Goal: Task Accomplishment & Management: Use online tool/utility

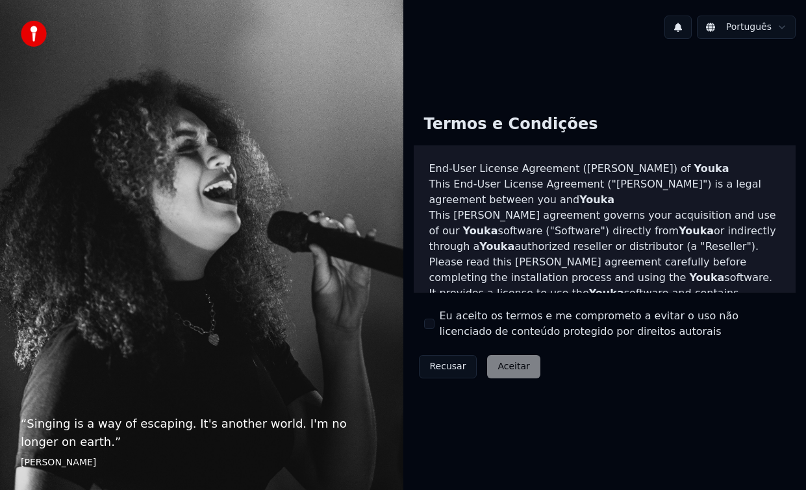
click at [428, 324] on button "Eu aceito os termos e me comprometo a evitar o uso não licenciado de conteúdo p…" at bounding box center [429, 324] width 10 height 10
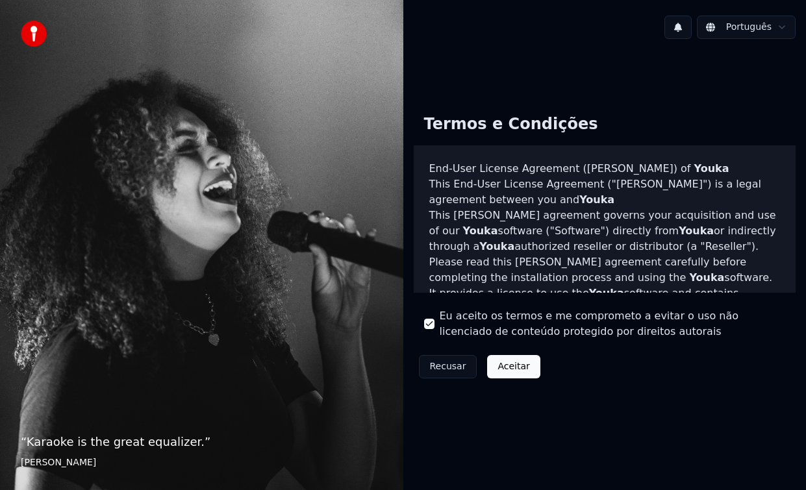
click at [513, 371] on button "Aceitar" at bounding box center [513, 366] width 53 height 23
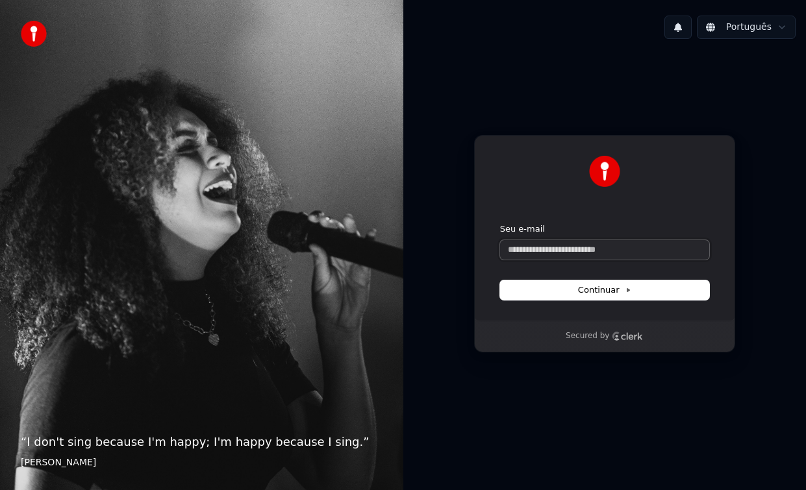
click at [522, 249] on input "Seu e-mail" at bounding box center [604, 249] width 209 height 19
click at [550, 293] on button "Continuar" at bounding box center [604, 290] width 209 height 19
type input "**********"
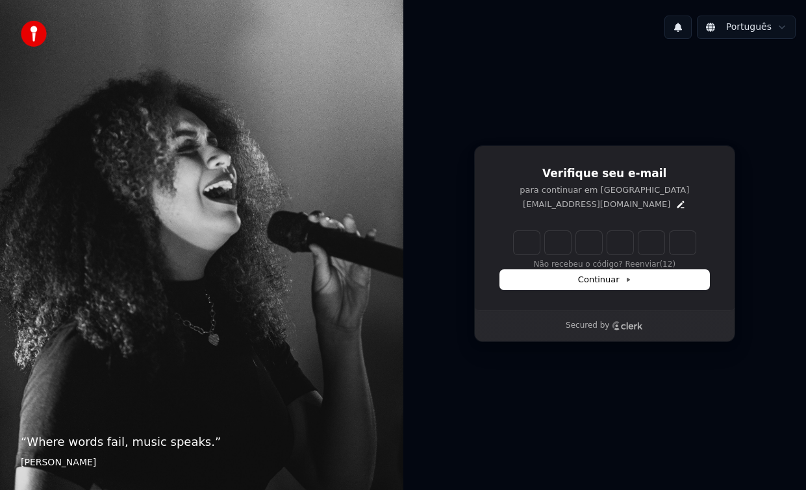
click at [526, 250] on input "Enter verification code" at bounding box center [605, 242] width 182 height 23
type input "******"
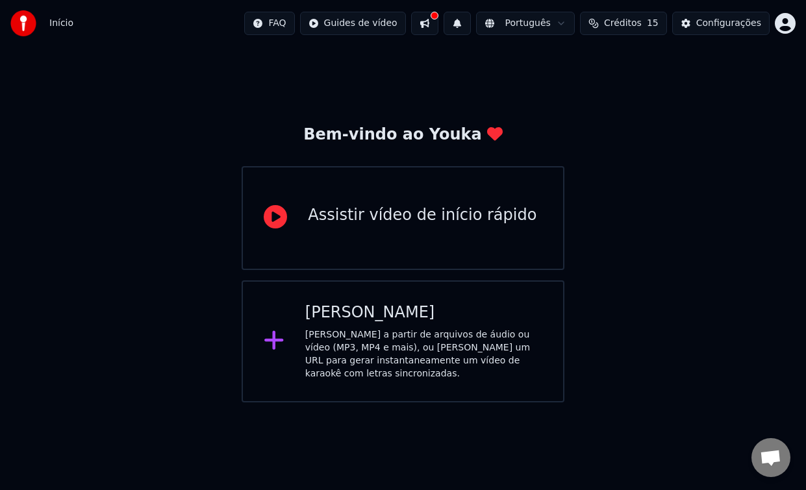
click at [379, 330] on div "[PERSON_NAME] a partir de arquivos de áudio ou vídeo (MP3, MP4 e mais), ou [PER…" at bounding box center [423, 355] width 237 height 52
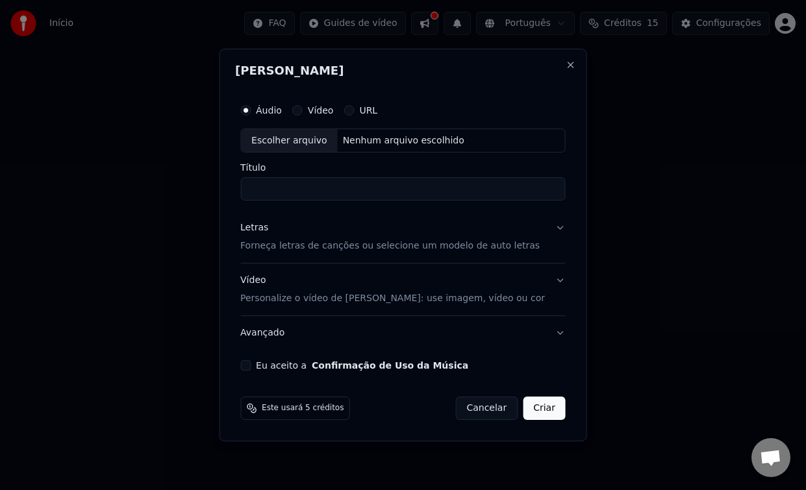
click at [328, 108] on label "Vídeo" at bounding box center [321, 110] width 26 height 9
click at [303, 108] on button "Vídeo" at bounding box center [297, 110] width 10 height 10
click at [266, 190] on input "Título" at bounding box center [402, 189] width 325 height 23
type input "**********"
click at [263, 367] on div "Eu aceito a Confirmação de Uso da Música" at bounding box center [402, 366] width 325 height 10
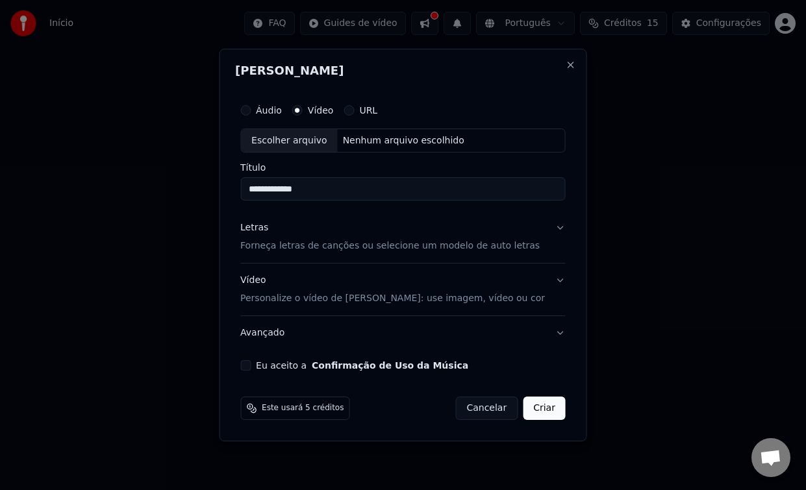
click at [251, 367] on button "Eu aceito a Confirmação de Uso da Música" at bounding box center [245, 366] width 10 height 10
click at [537, 413] on button "Criar" at bounding box center [544, 408] width 43 height 23
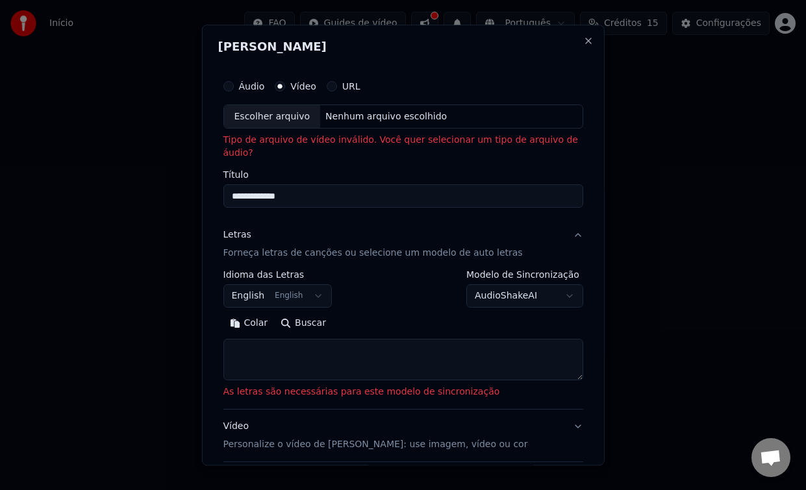
click at [333, 57] on div "[PERSON_NAME]" at bounding box center [403, 49] width 371 height 17
select select
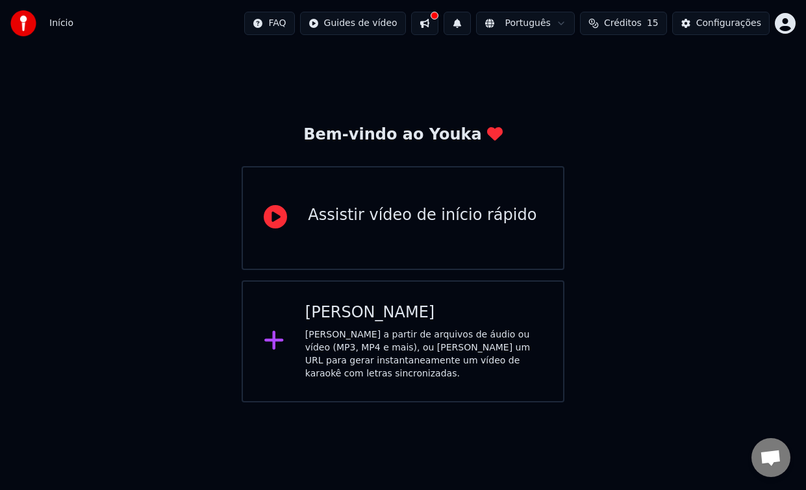
click at [381, 25] on html "Início FAQ Guides de vídeo Português Créditos 15 Configurações Bem-vindo ao You…" at bounding box center [403, 201] width 806 height 403
click at [364, 66] on div "Guia de sincronização de letras" at bounding box center [368, 72] width 153 height 21
click at [433, 25] on button at bounding box center [424, 23] width 27 height 23
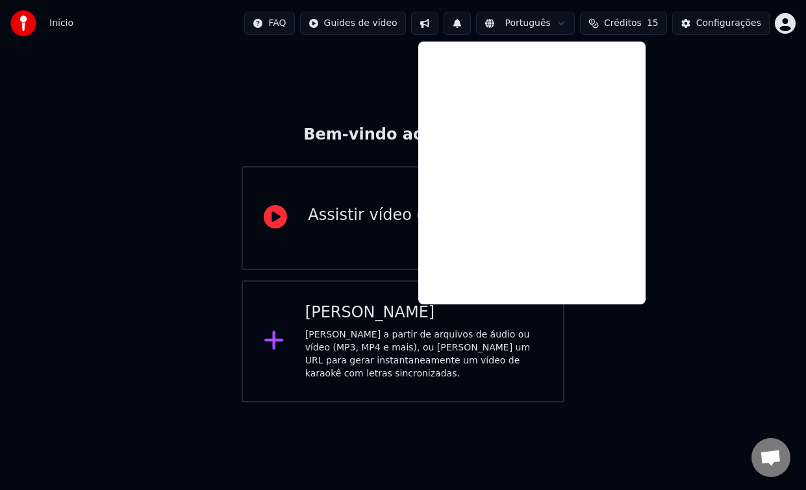
click at [366, 20] on html "Início FAQ Guides de vídeo Português Créditos 15 Configurações Bem-vindo ao You…" at bounding box center [403, 201] width 806 height 403
click at [336, 50] on div "Guia de início rápido" at bounding box center [368, 51] width 153 height 21
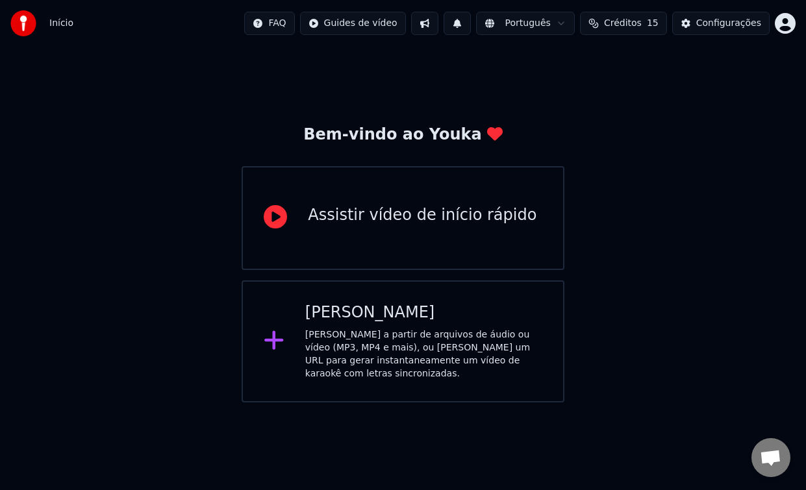
click at [346, 25] on html "Início FAQ Guides de vídeo Português Créditos 15 Configurações Bem-vindo ao You…" at bounding box center [403, 201] width 806 height 403
click at [352, 70] on div "Guia de sincronização de letras" at bounding box center [368, 72] width 153 height 21
click at [436, 231] on div "Assistir vídeo de início rápido" at bounding box center [422, 218] width 229 height 26
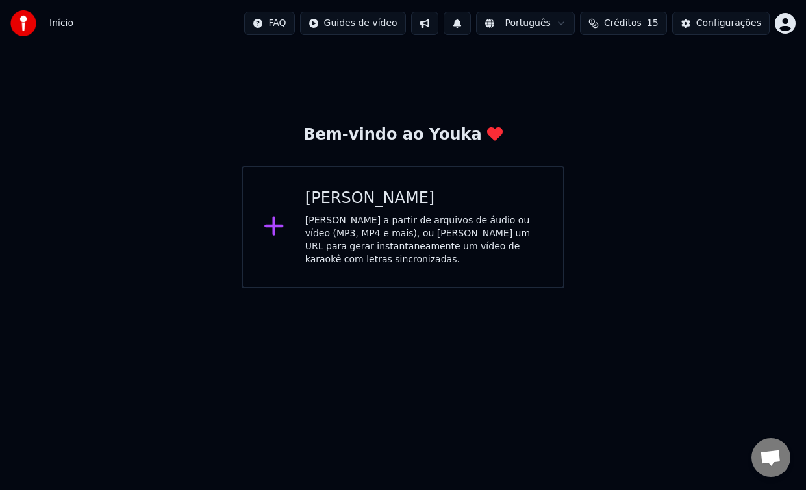
click at [299, 228] on div "Criar Karaokê Crie karaokê a partir de arquivos de áudio ou vídeo (MP3, MP4 e m…" at bounding box center [403, 227] width 322 height 122
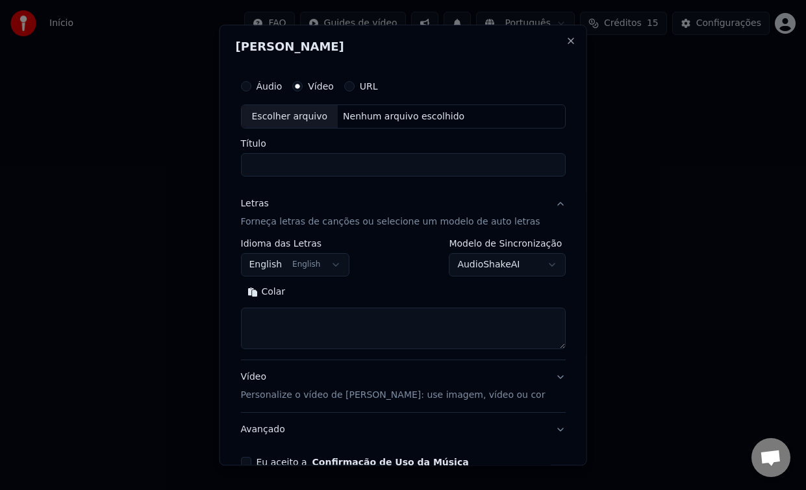
click at [320, 88] on label "Vídeo" at bounding box center [321, 86] width 26 height 9
click at [303, 88] on button "Vídeo" at bounding box center [297, 86] width 10 height 10
click at [293, 112] on div "Escolher arquivo" at bounding box center [289, 116] width 97 height 23
click at [329, 87] on label "Vídeo" at bounding box center [321, 86] width 26 height 9
click at [303, 87] on button "Vídeo" at bounding box center [297, 86] width 10 height 10
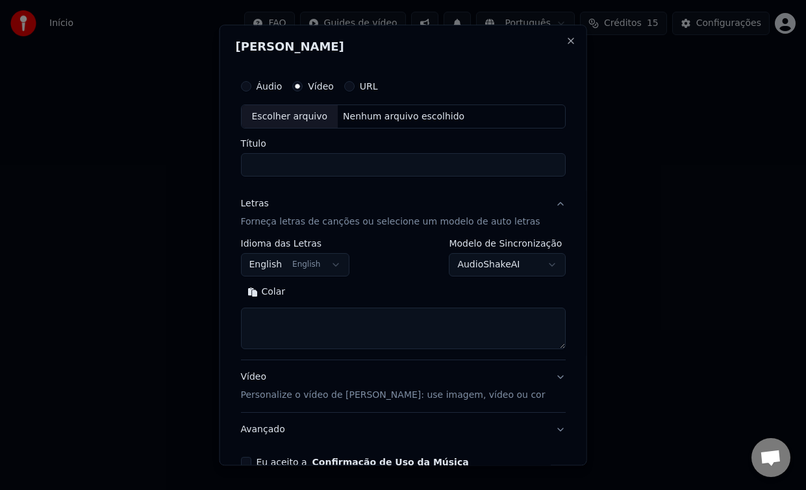
click at [327, 118] on div "Escolher arquivo" at bounding box center [289, 116] width 97 height 23
click at [251, 86] on button "Áudio" at bounding box center [245, 86] width 10 height 10
click at [292, 117] on div "Escolher arquivo" at bounding box center [289, 116] width 97 height 23
click at [344, 265] on button "English English" at bounding box center [294, 265] width 109 height 23
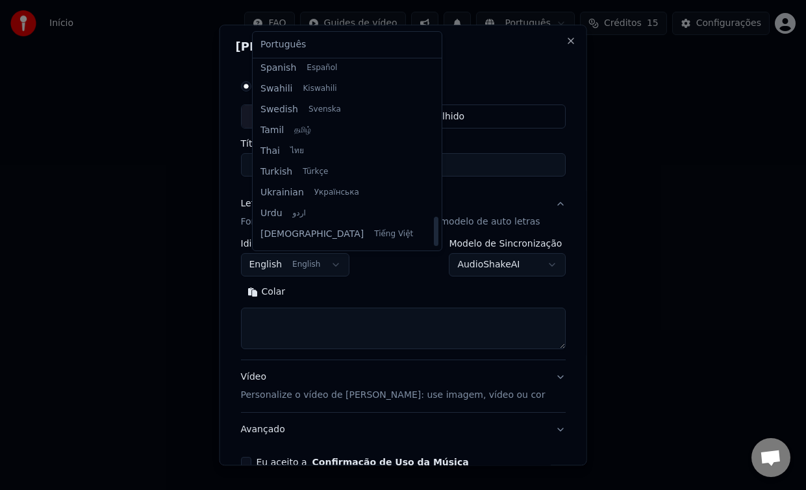
scroll to position [997, 0]
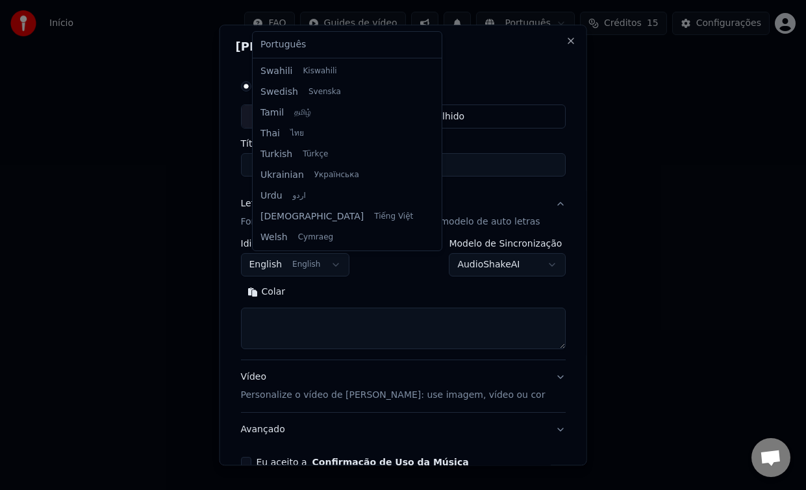
click at [333, 262] on div at bounding box center [403, 245] width 806 height 490
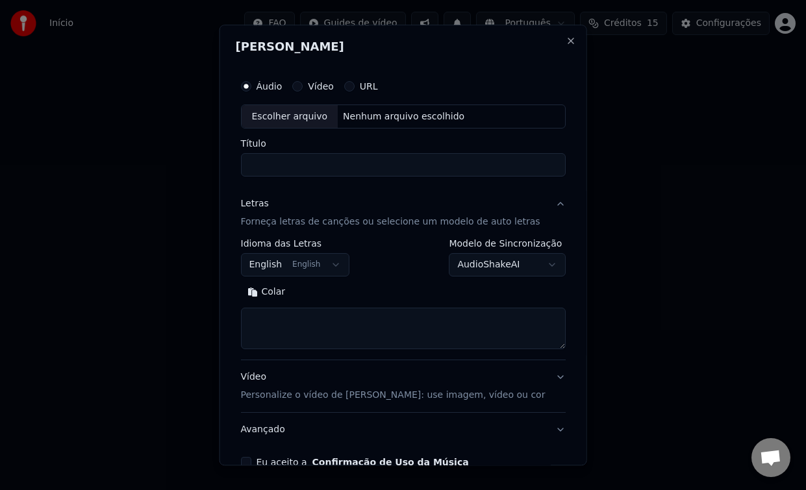
click at [298, 115] on div "Escolher arquivo" at bounding box center [289, 116] width 97 height 23
type input "**********"
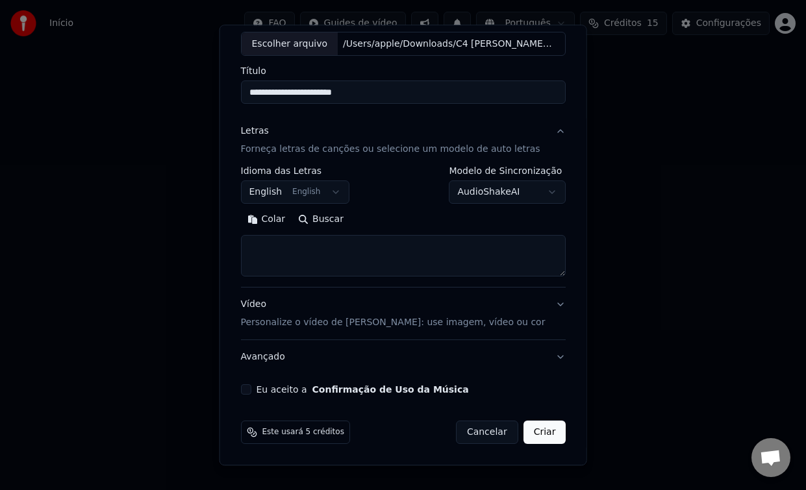
click at [532, 441] on button "Criar" at bounding box center [544, 433] width 43 height 23
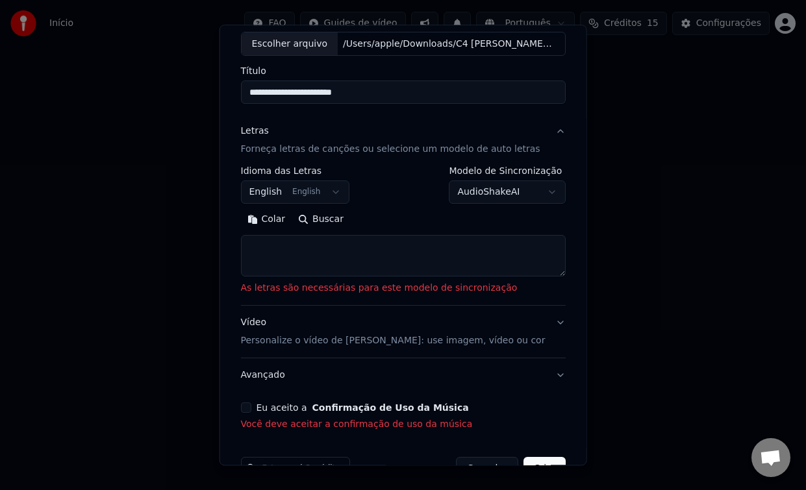
click at [278, 222] on button "Colar" at bounding box center [265, 220] width 51 height 21
type textarea "**********"
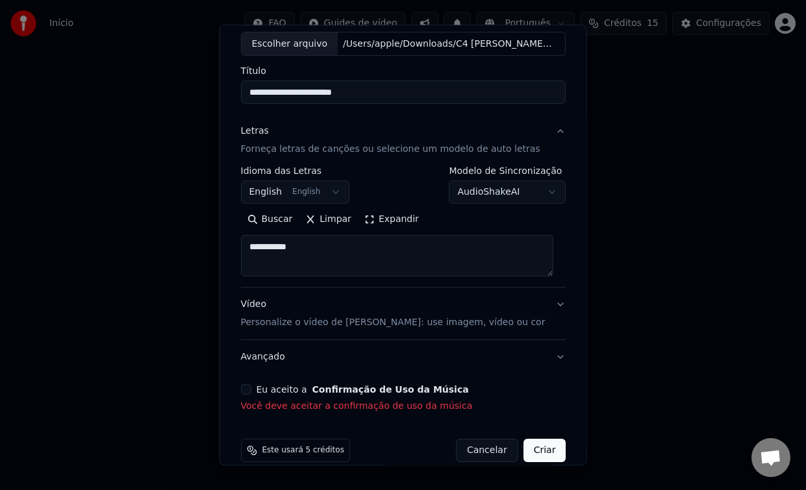
click at [253, 396] on div "Eu aceito a Confirmação de Uso da Música Você deve aceitar a confirmação de uso…" at bounding box center [402, 399] width 325 height 29
click at [251, 392] on button "Eu aceito a Confirmação de Uso da Música" at bounding box center [245, 390] width 10 height 10
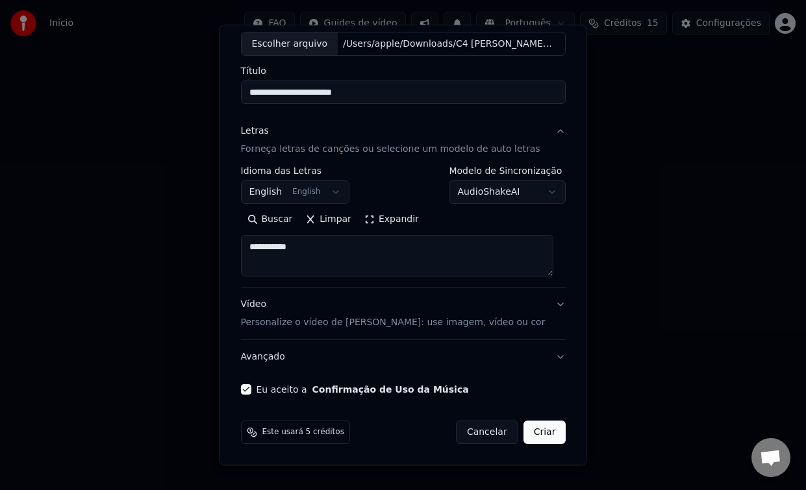
click at [540, 430] on button "Criar" at bounding box center [544, 433] width 43 height 23
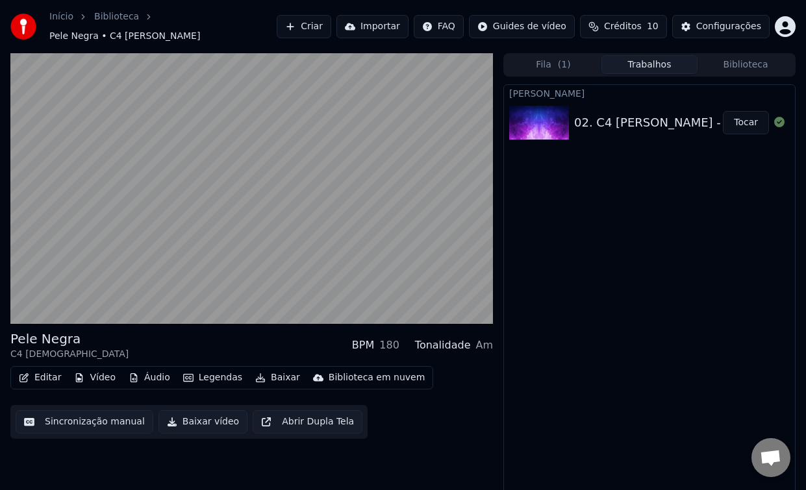
click at [204, 370] on button "Legendas" at bounding box center [213, 378] width 70 height 18
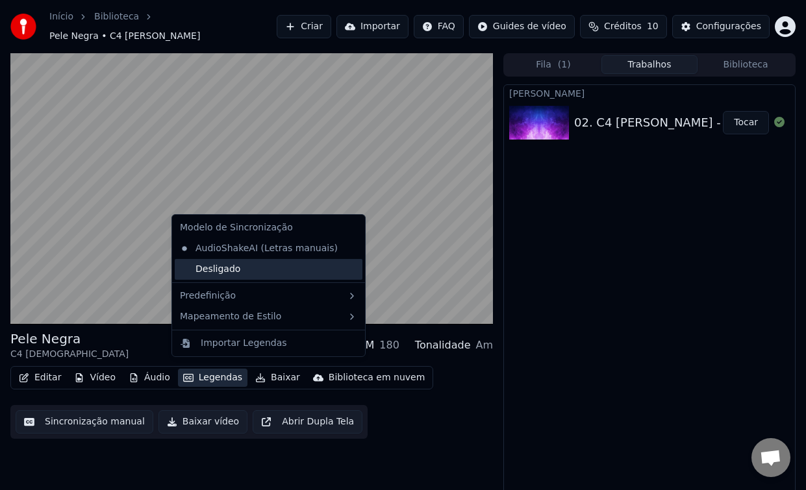
click at [229, 268] on div "Desligado" at bounding box center [269, 269] width 188 height 21
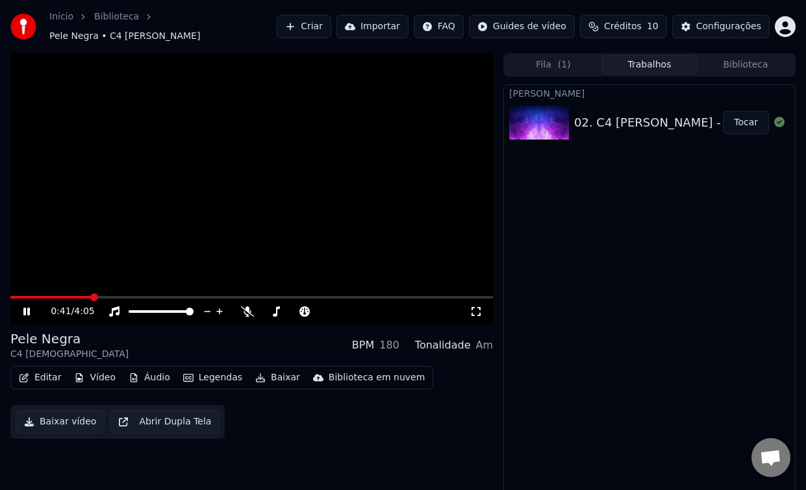
click at [205, 377] on button "Legendas" at bounding box center [213, 378] width 70 height 18
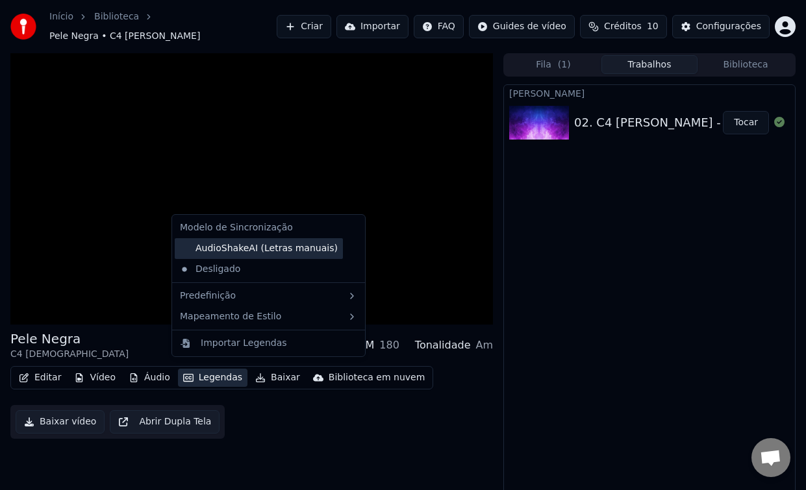
click at [237, 251] on div "AudioShakeAI (Letras manuais)" at bounding box center [259, 248] width 168 height 21
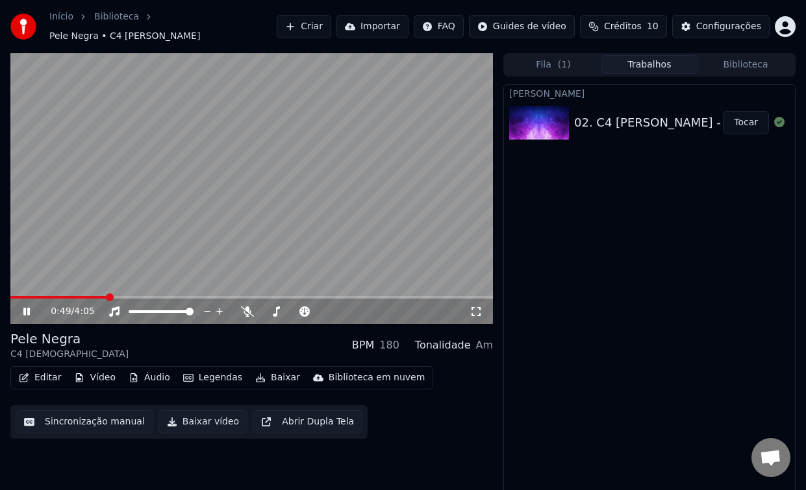
click at [206, 372] on button "Legendas" at bounding box center [213, 378] width 70 height 18
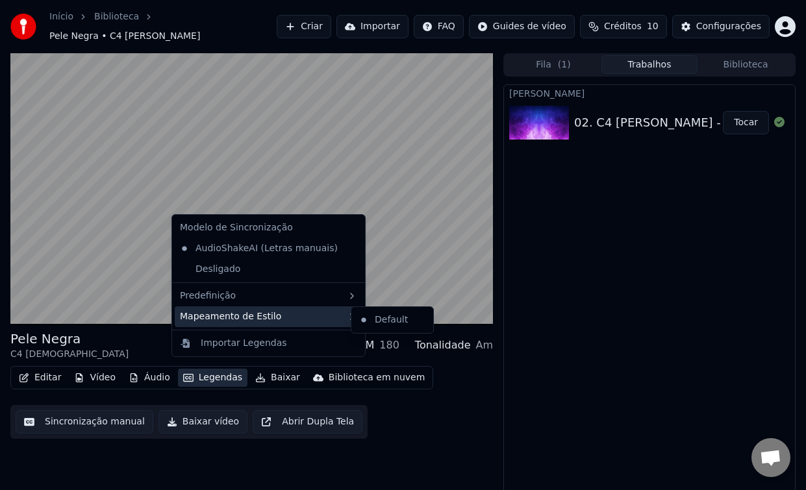
click at [225, 318] on div "Mapeamento de Estilo" at bounding box center [269, 317] width 188 height 21
click at [347, 319] on icon at bounding box center [352, 317] width 10 height 10
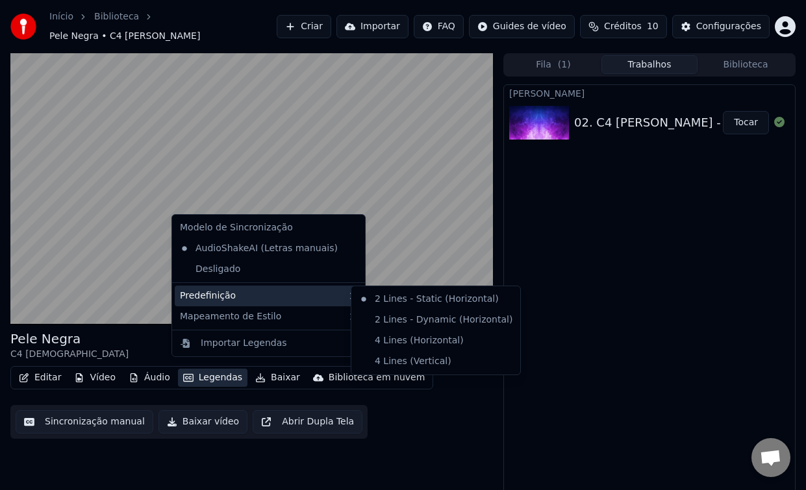
click at [347, 297] on icon at bounding box center [352, 296] width 10 height 10
click at [401, 342] on div "4 Lines (Horizontal)" at bounding box center [436, 341] width 164 height 21
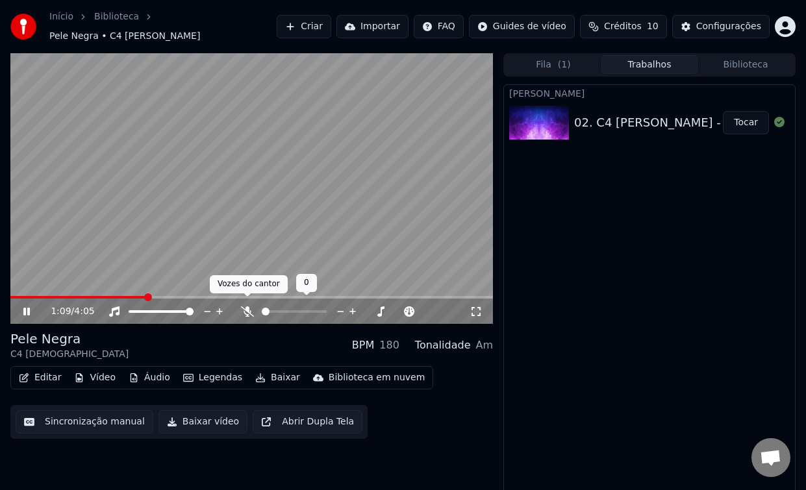
click at [246, 307] on icon at bounding box center [247, 312] width 13 height 10
click at [246, 307] on icon at bounding box center [247, 312] width 7 height 10
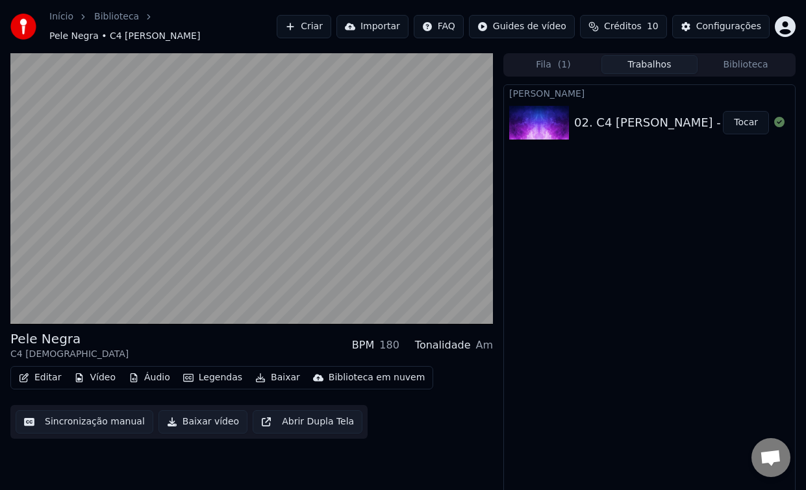
click at [201, 373] on button "Legendas" at bounding box center [213, 378] width 70 height 18
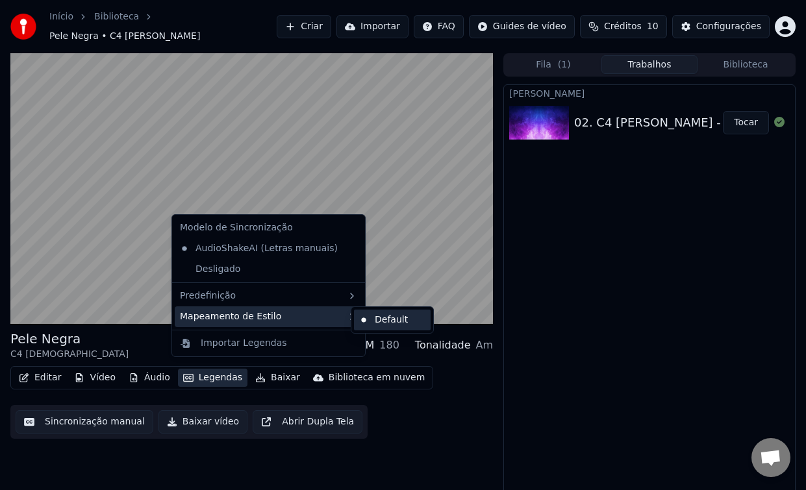
click at [379, 316] on div "Default" at bounding box center [392, 320] width 77 height 21
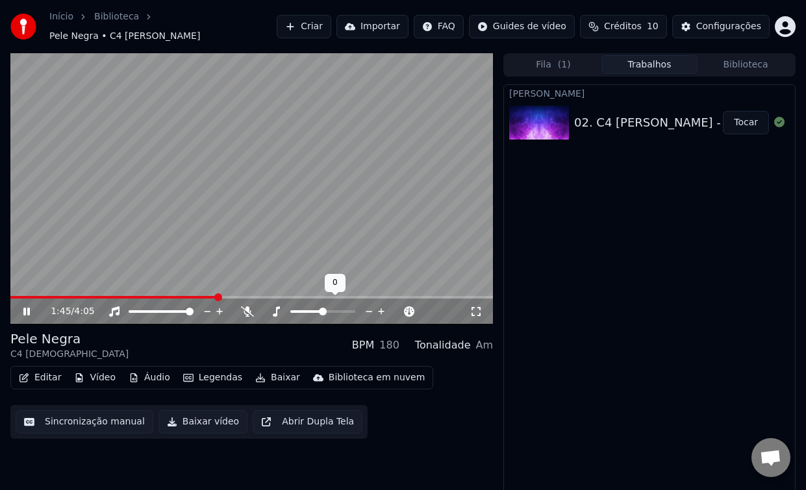
click at [334, 311] on span at bounding box center [322, 312] width 65 height 3
click at [320, 307] on div at bounding box center [335, 311] width 105 height 13
click at [324, 311] on span at bounding box center [312, 312] width 44 height 3
click at [47, 370] on button "Editar" at bounding box center [40, 378] width 53 height 18
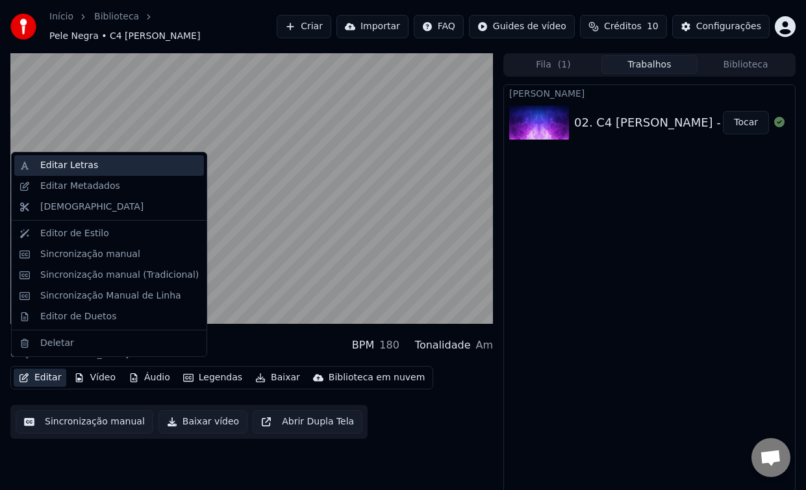
click at [71, 165] on div "Editar Letras" at bounding box center [69, 165] width 58 height 13
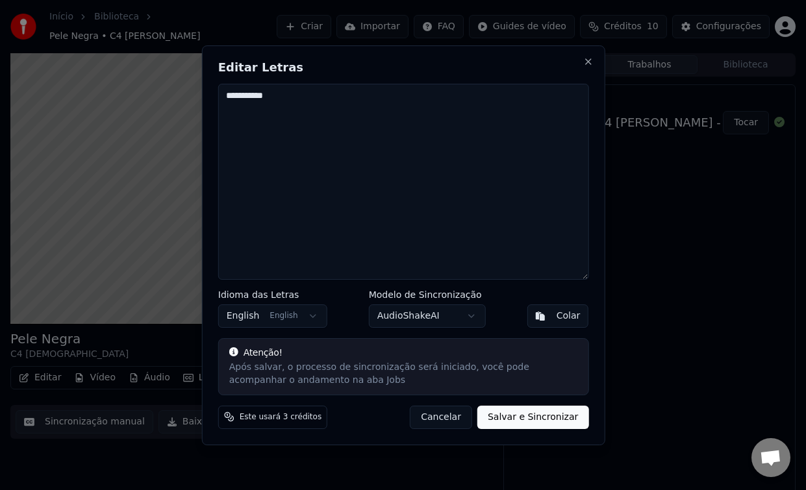
click at [312, 318] on button "English English" at bounding box center [272, 316] width 109 height 23
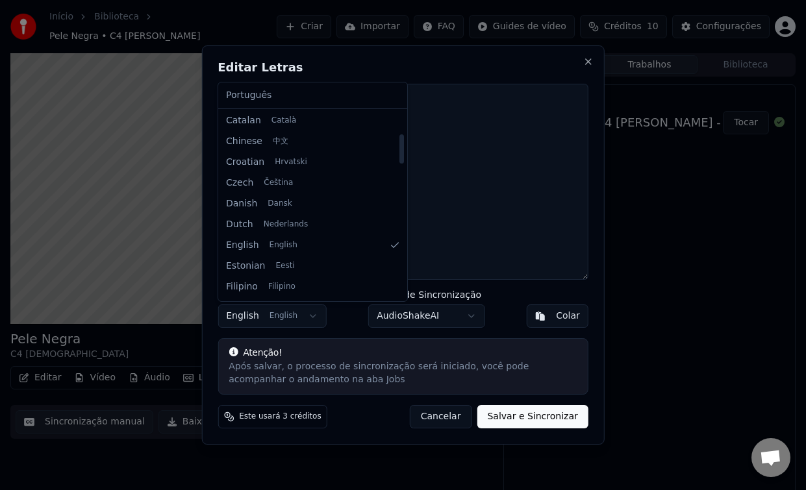
scroll to position [136, 0]
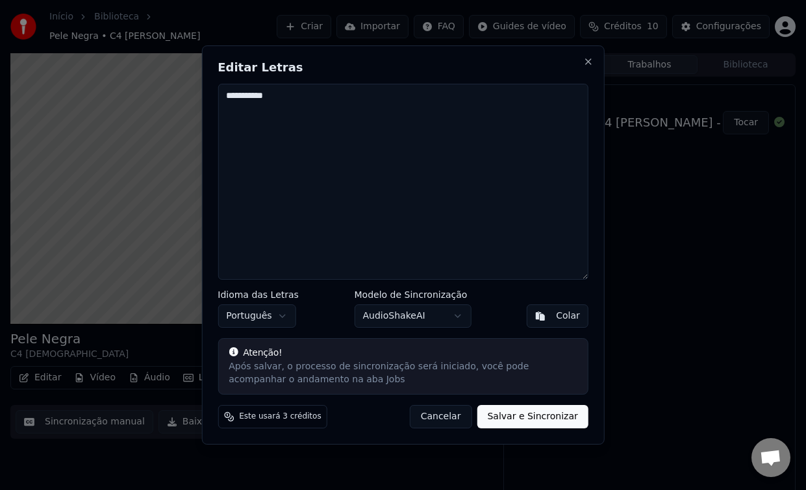
click at [570, 316] on div "Colar" at bounding box center [568, 316] width 24 height 13
click at [459, 317] on button "AudioShakeAI" at bounding box center [413, 316] width 117 height 23
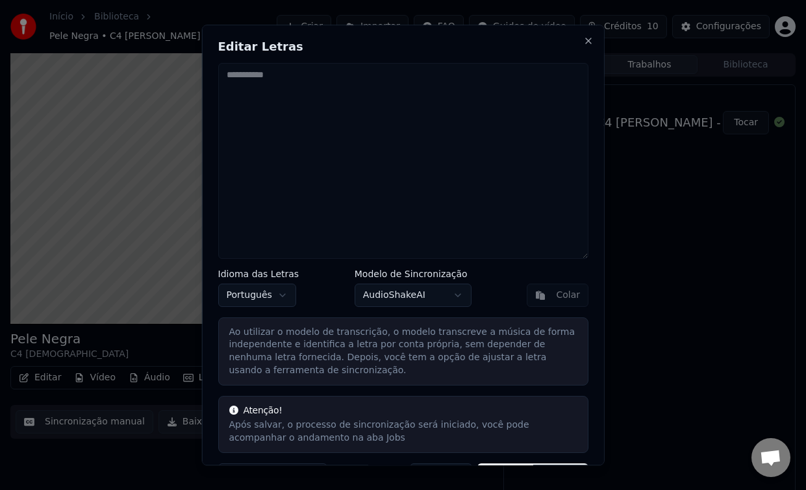
click at [572, 297] on div "Colar" at bounding box center [558, 295] width 62 height 23
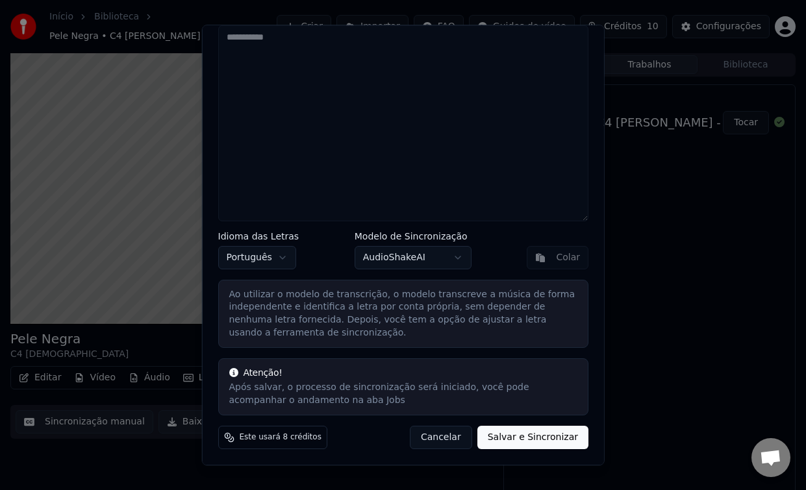
click at [519, 440] on button "Salvar e Sincronizar" at bounding box center [532, 438] width 111 height 23
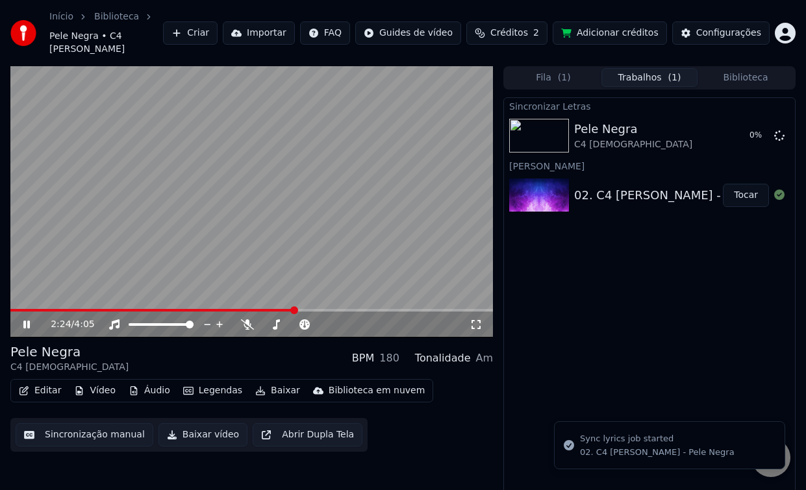
click at [14, 309] on span at bounding box center [152, 310] width 285 height 3
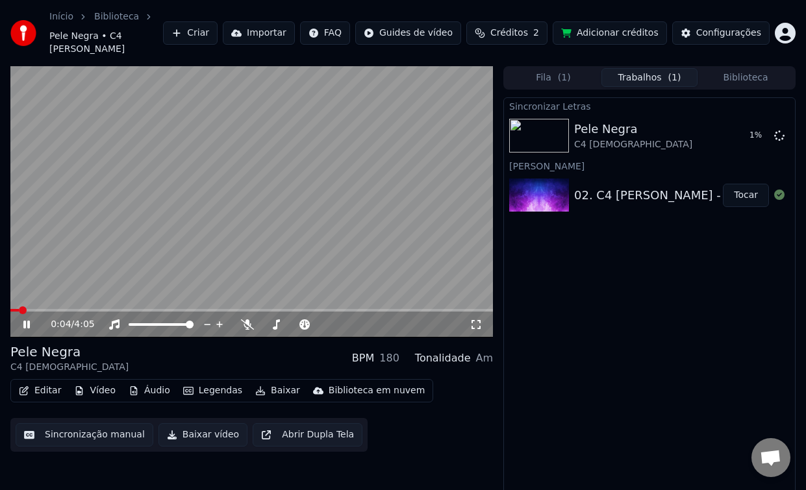
click at [213, 382] on button "Legendas" at bounding box center [213, 391] width 70 height 18
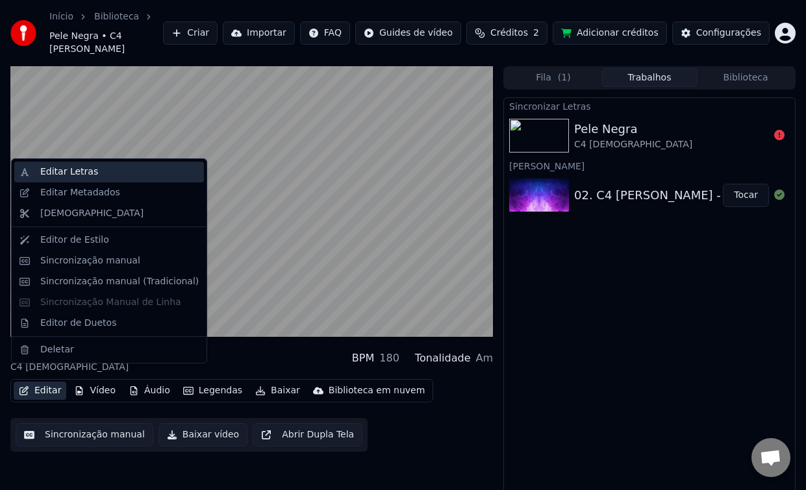
click at [63, 172] on div "Editar Letras" at bounding box center [69, 172] width 58 height 13
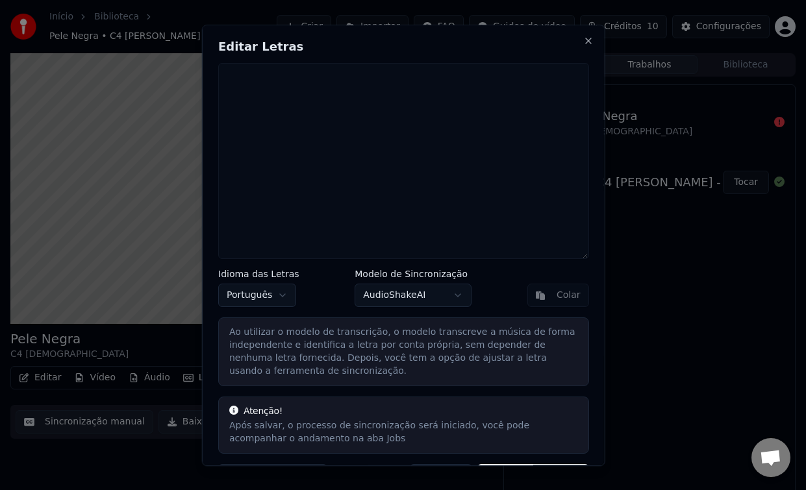
click at [455, 296] on button "AudioShakeAI" at bounding box center [413, 295] width 117 height 23
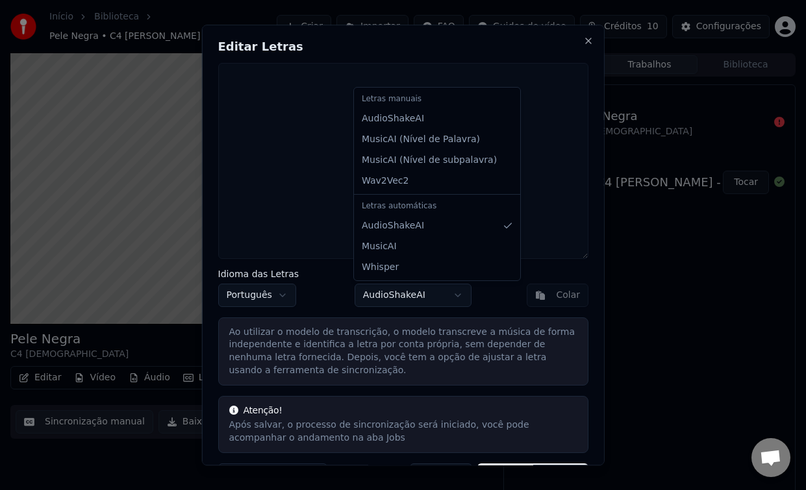
click at [394, 205] on div "Letras automáticas" at bounding box center [437, 206] width 161 height 18
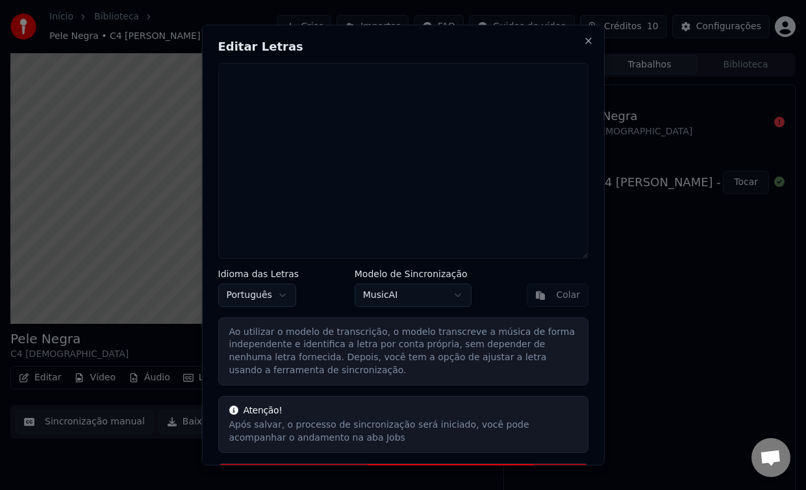
scroll to position [76, 0]
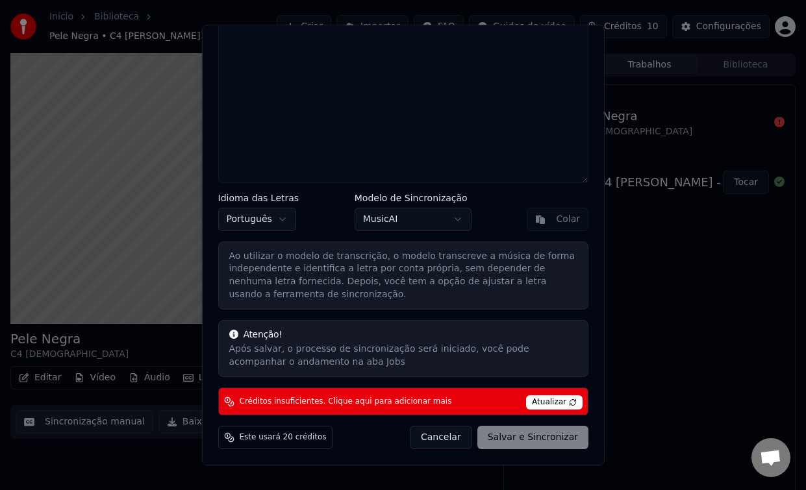
click at [543, 402] on span "Atualizar" at bounding box center [554, 403] width 57 height 14
click at [414, 220] on button "MusicAI" at bounding box center [413, 219] width 117 height 23
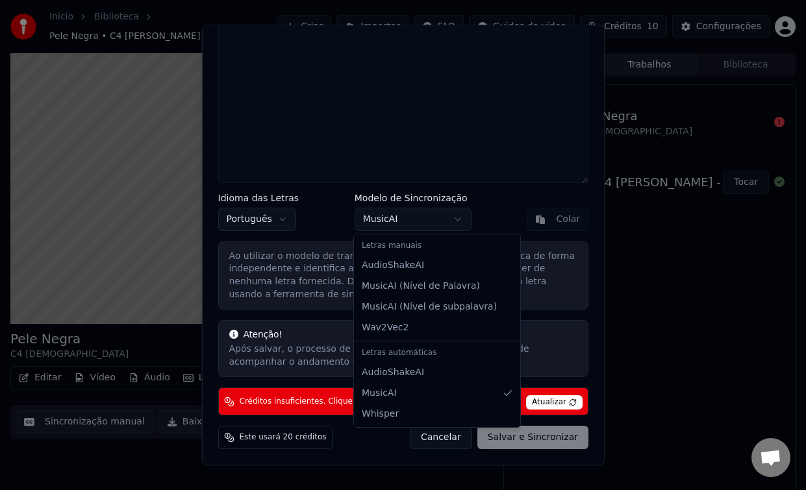
scroll to position [38, 0]
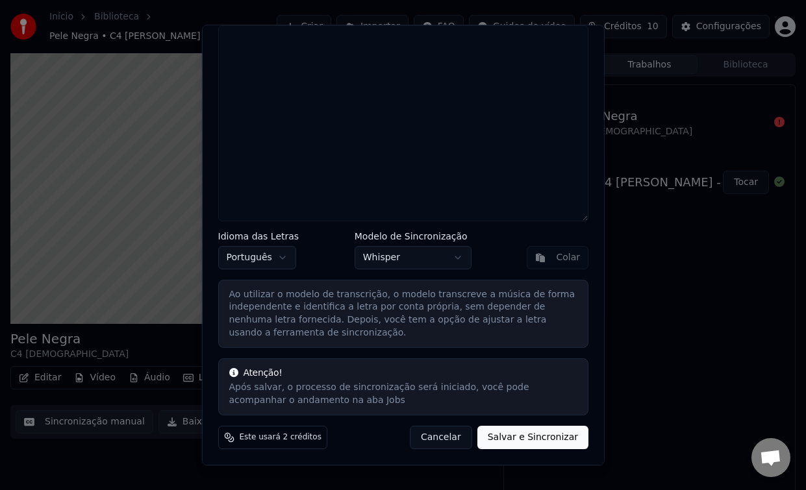
click at [526, 435] on button "Salvar e Sincronizar" at bounding box center [532, 438] width 111 height 23
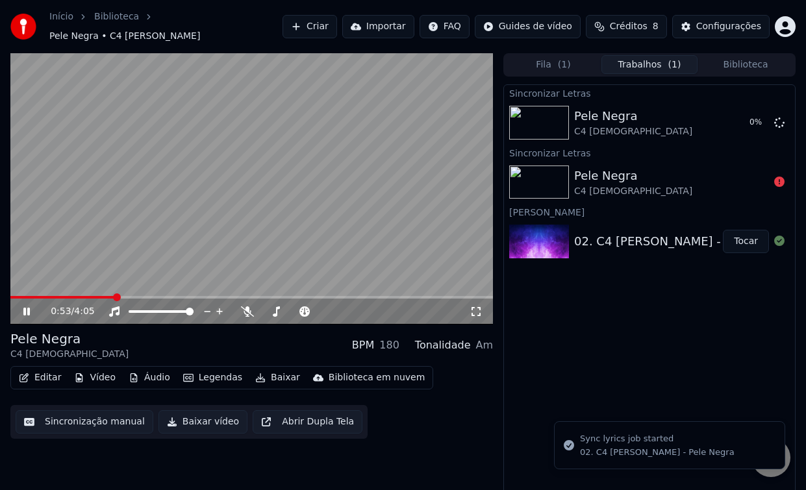
click at [557, 173] on img at bounding box center [539, 183] width 60 height 34
